Goal: Transaction & Acquisition: Purchase product/service

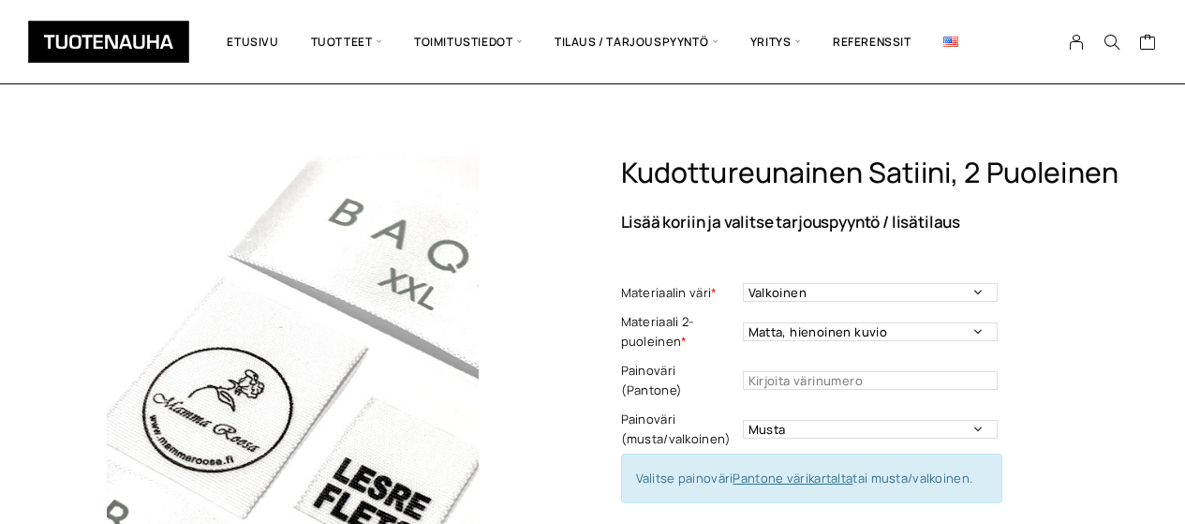
select select "musta"
select select "30 mm"
select select "Leikattuna"
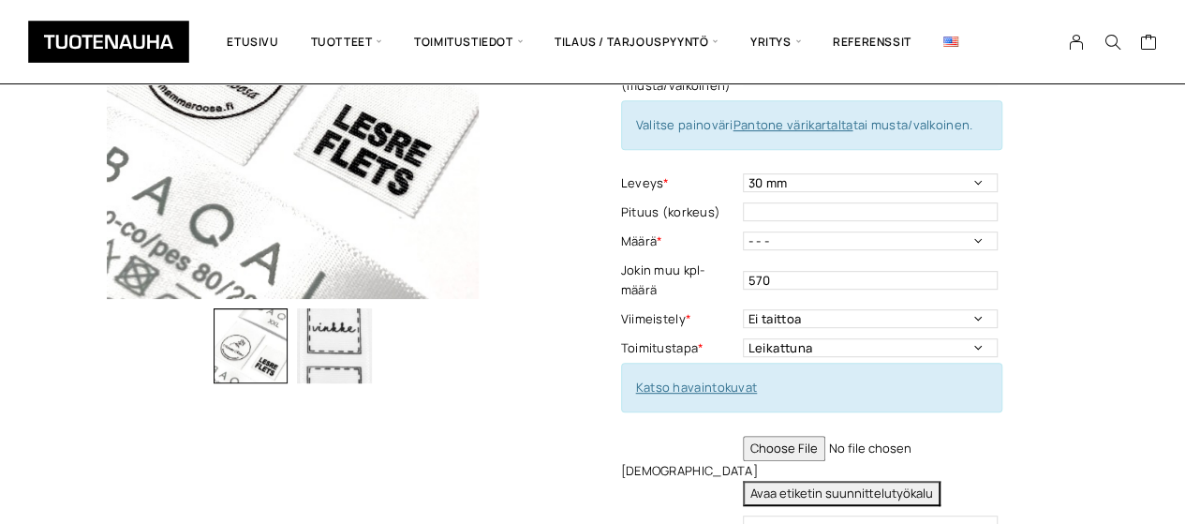
scroll to position [409, 0]
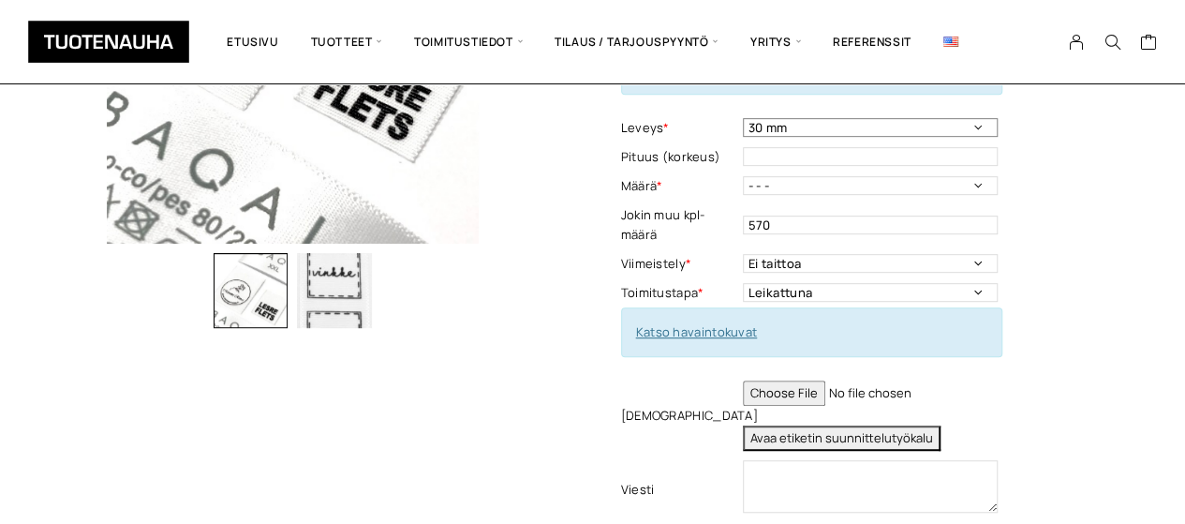
click at [978, 118] on select "- - - 10 mm 16 mm 20 mm 25 mm 30 mm 35 mm 40 mm 50 mm" at bounding box center [870, 127] width 255 height 19
select select "25 mm"
click at [743, 118] on select "- - - 10 mm 16 mm 20 mm 25 mm 30 mm 35 mm 40 mm 50 mm" at bounding box center [870, 127] width 255 height 19
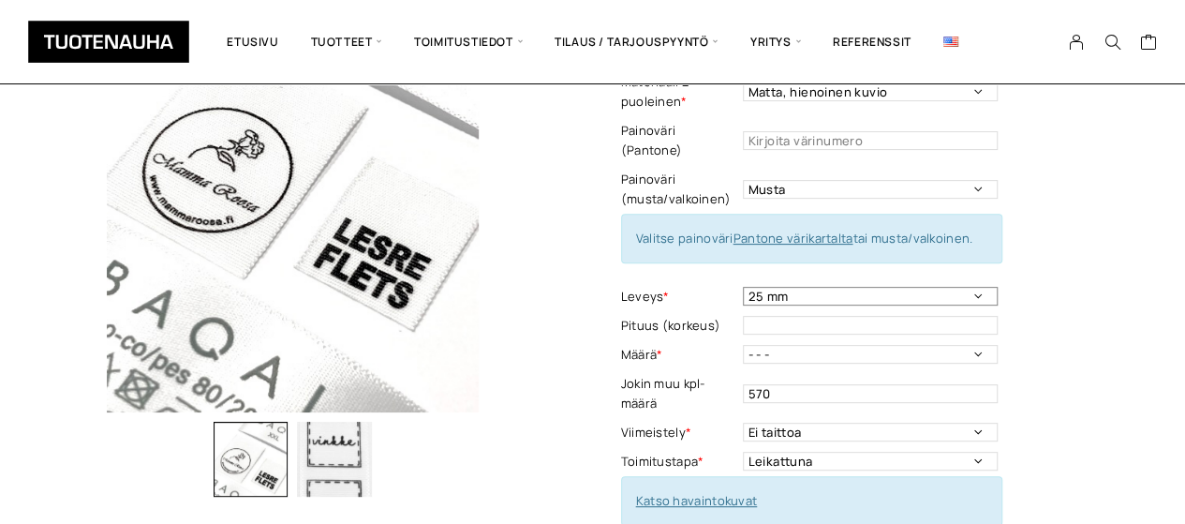
scroll to position [248, 0]
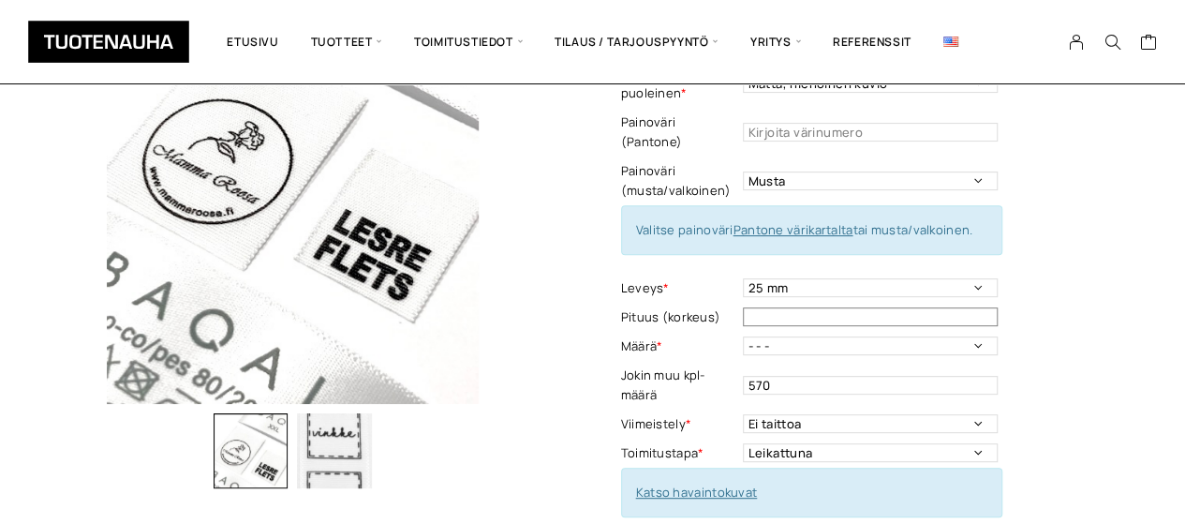
click at [767, 307] on input "text" at bounding box center [870, 316] width 255 height 19
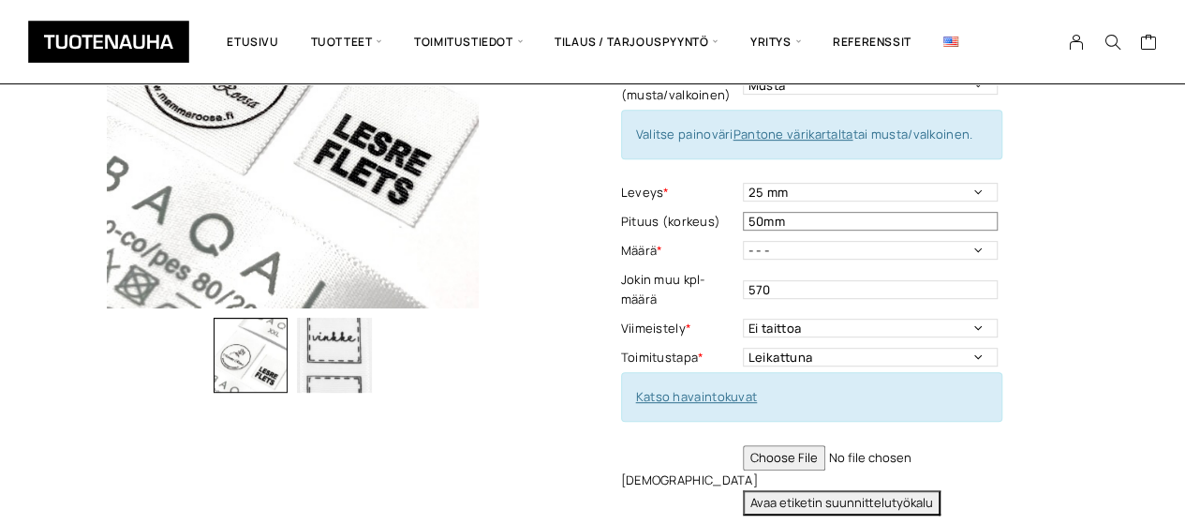
scroll to position [347, 0]
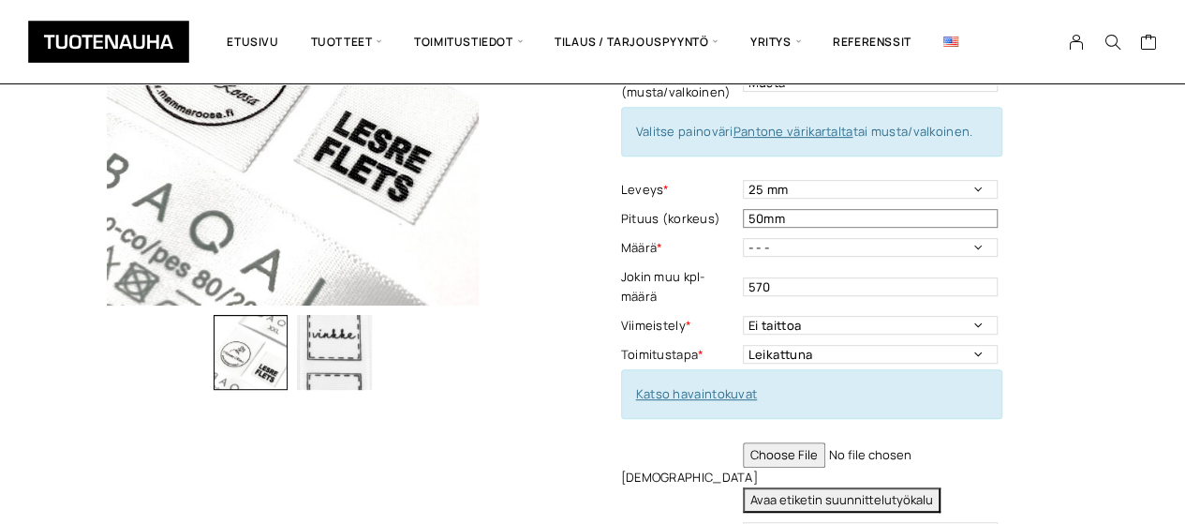
type input "50mm"
drag, startPoint x: 770, startPoint y: 263, endPoint x: 725, endPoint y: 257, distance: 45.5
click at [725, 262] on tr "Jokin muu kpl-määrä 570 This field can't be Empty" at bounding box center [811, 286] width 381 height 49
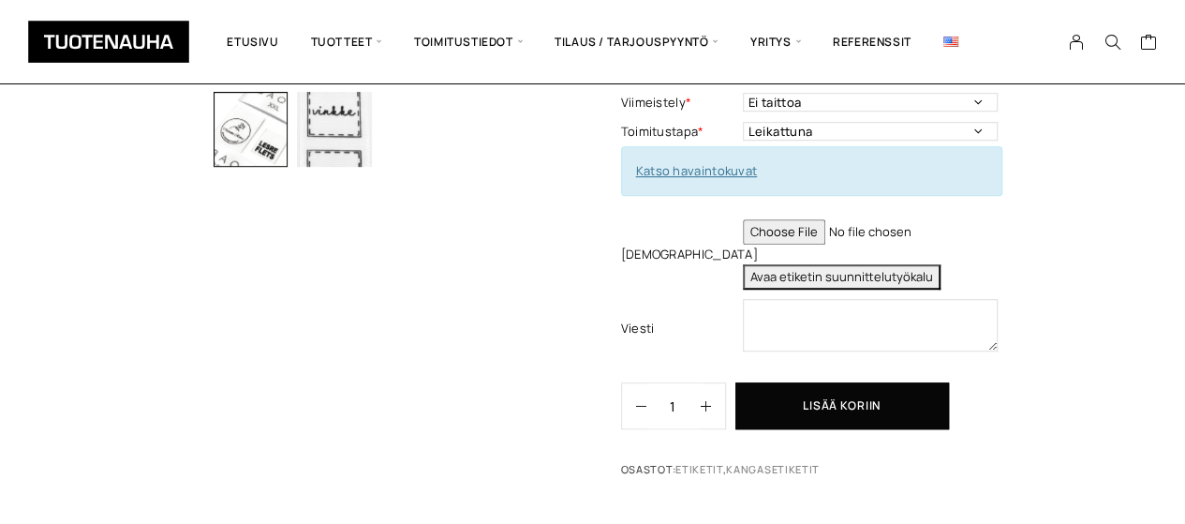
scroll to position [581, 0]
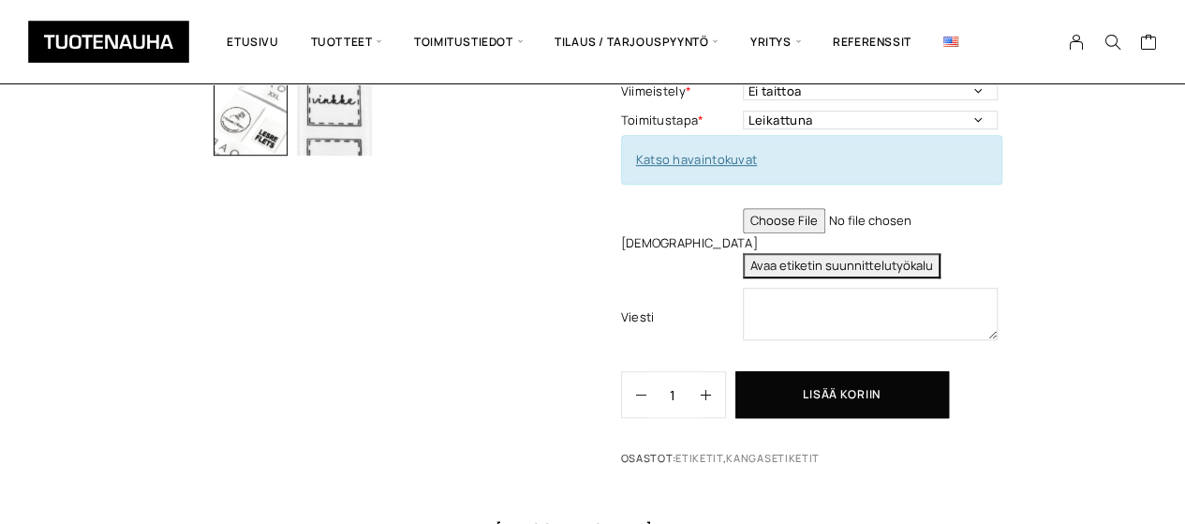
type input "600"
click at [870, 253] on button "Avaa etiketin suunnittelutyökalu" at bounding box center [842, 265] width 198 height 25
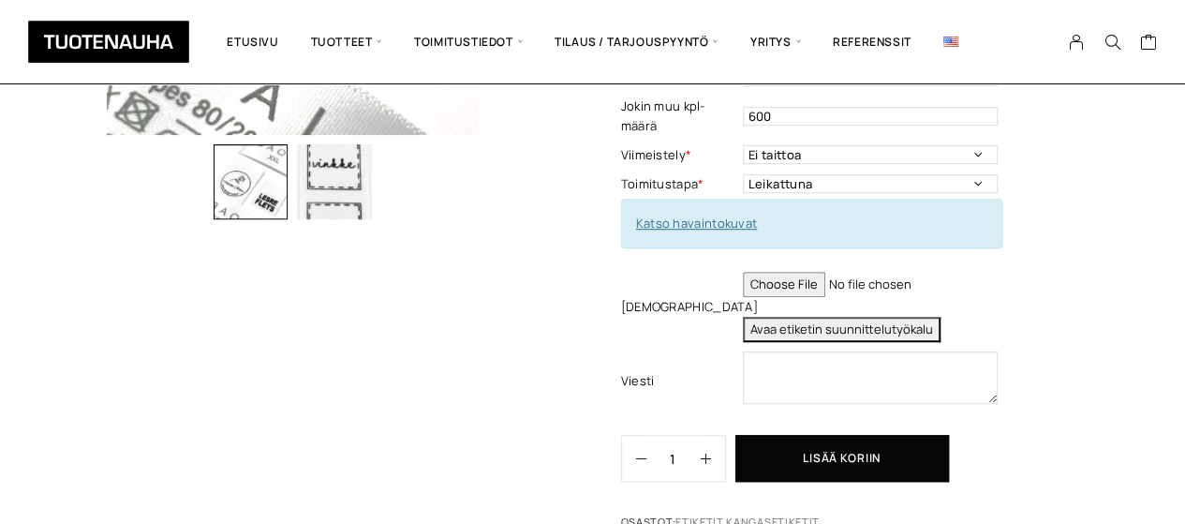
scroll to position [523, 0]
